Goal: Find contact information: Find contact information

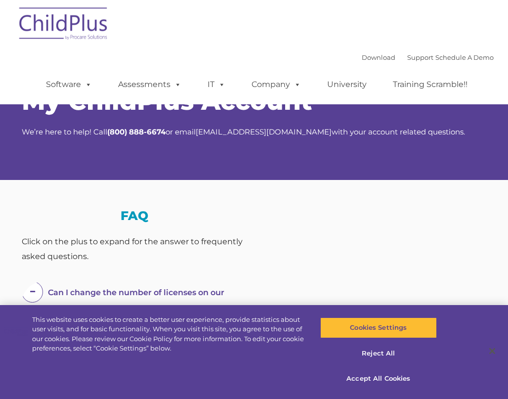
select select "MEDIUM"
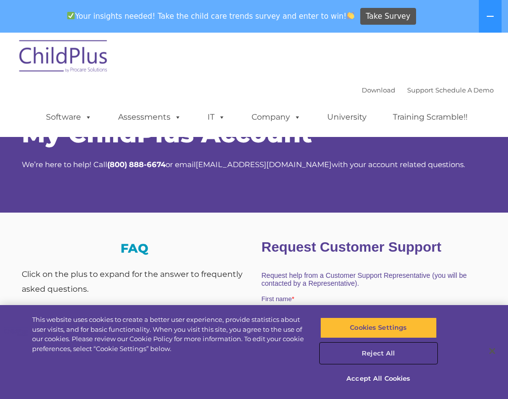
click at [385, 354] on button "Reject All" at bounding box center [378, 353] width 117 height 21
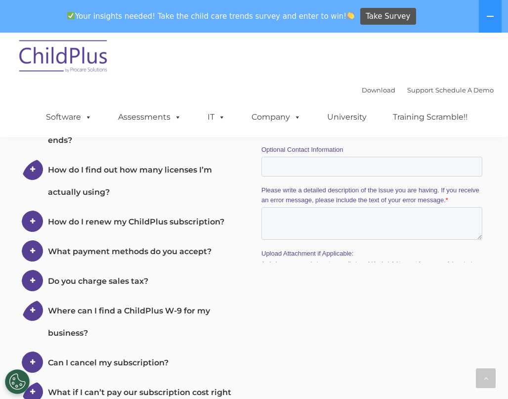
scroll to position [435, 0]
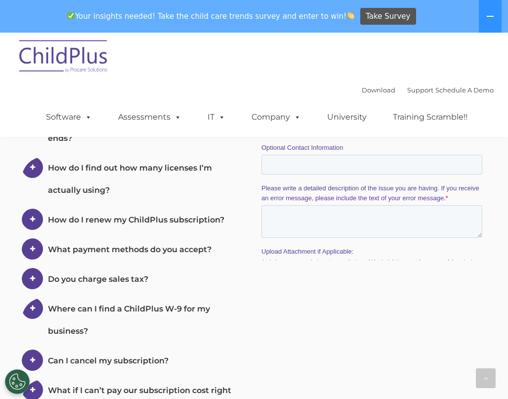
click at [186, 247] on span "What payment methods do you accept?" at bounding box center [130, 249] width 164 height 9
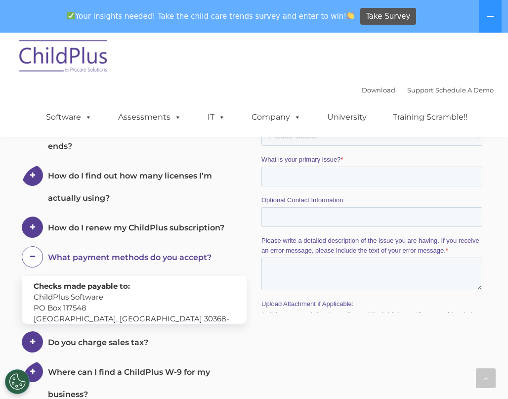
scroll to position [359, 0]
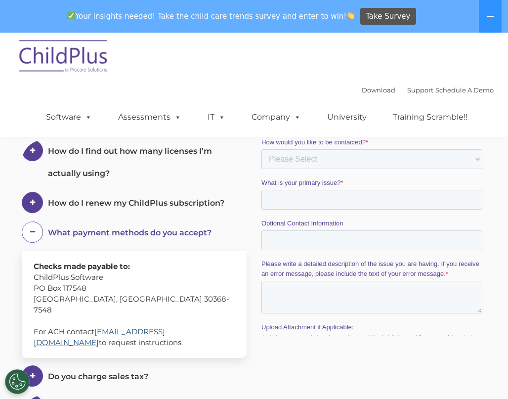
click at [144, 327] on link "accounting@childplus.com" at bounding box center [100, 337] width 132 height 20
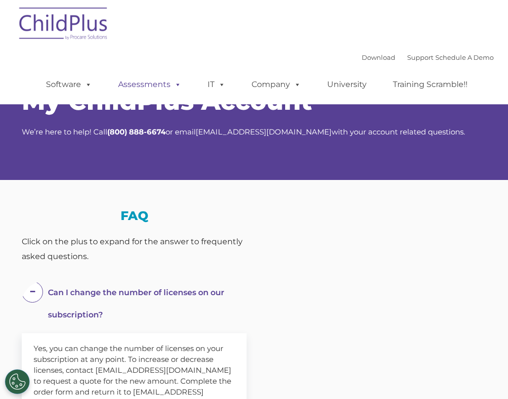
select select "MEDIUM"
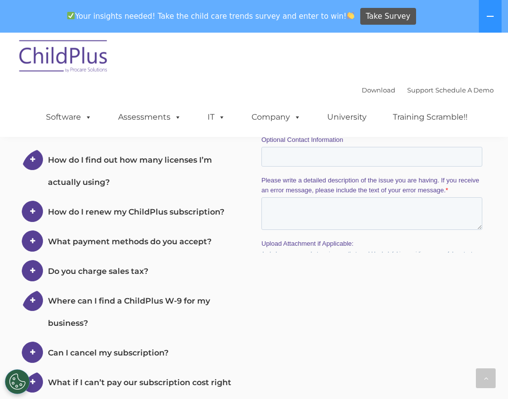
scroll to position [443, 0]
click at [71, 241] on span "What payment methods do you accept?" at bounding box center [130, 240] width 164 height 9
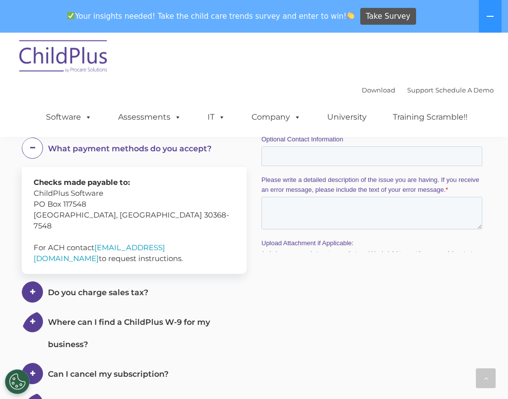
scroll to position [436, 0]
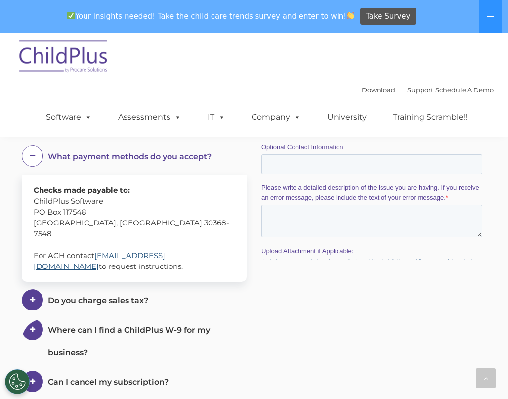
click at [137, 251] on link "[EMAIL_ADDRESS][DOMAIN_NAME]" at bounding box center [100, 261] width 132 height 20
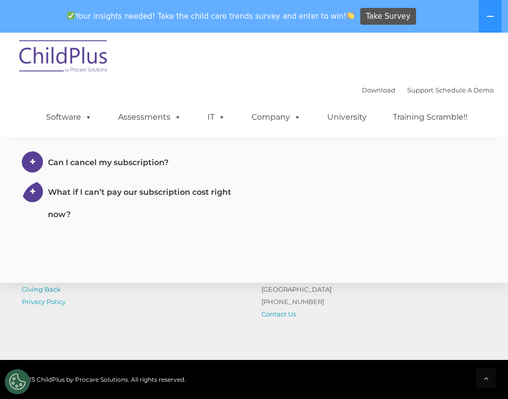
scroll to position [739, 0]
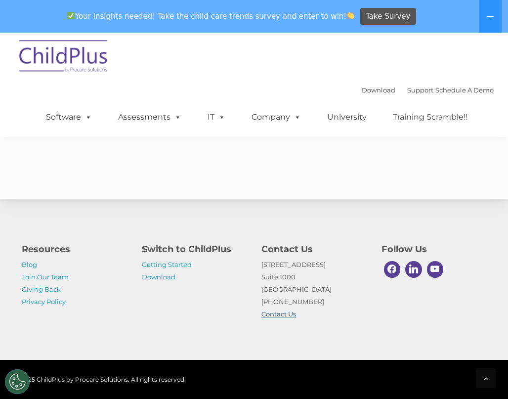
click at [293, 314] on link "Contact Us" at bounding box center [279, 314] width 35 height 8
click at [291, 312] on link "Contact Us" at bounding box center [279, 314] width 35 height 8
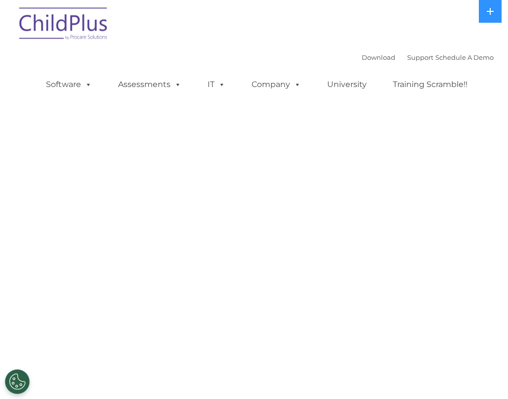
select select "MEDIUM"
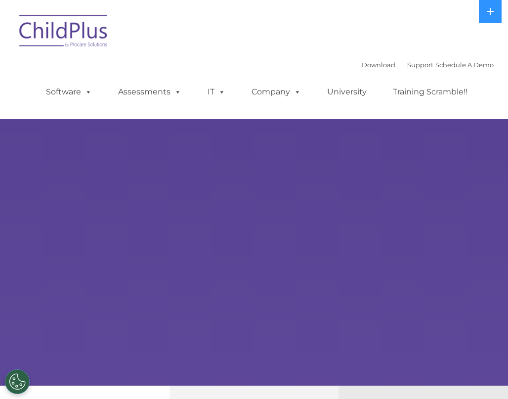
select select "MEDIUM"
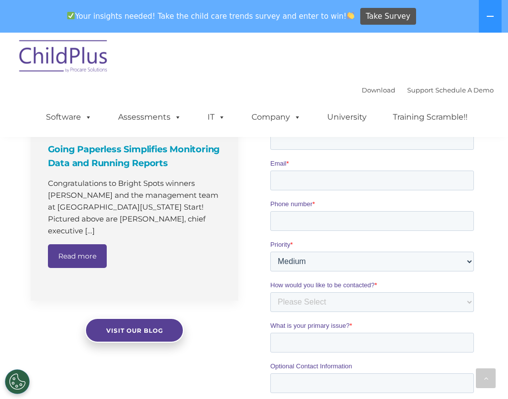
scroll to position [817, 0]
